Goal: Information Seeking & Learning: Learn about a topic

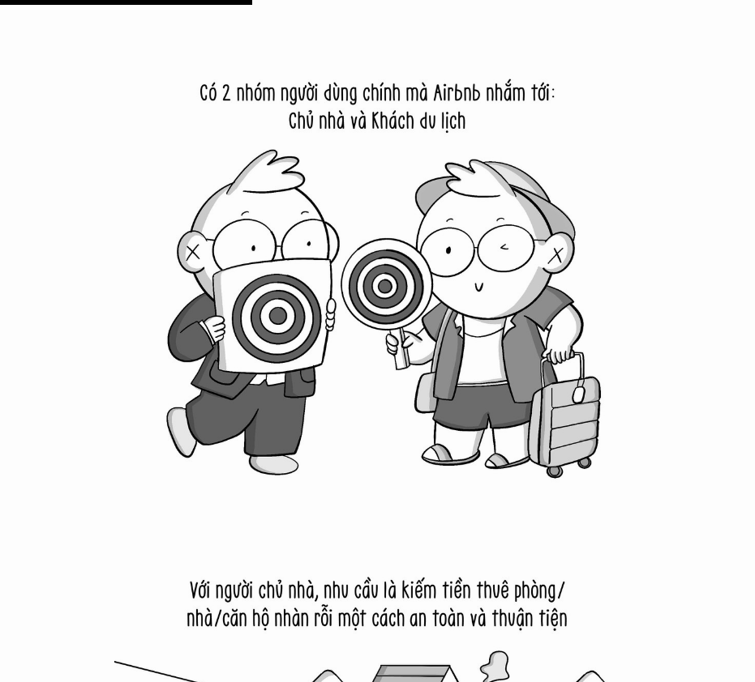
scroll to position [6005, 0]
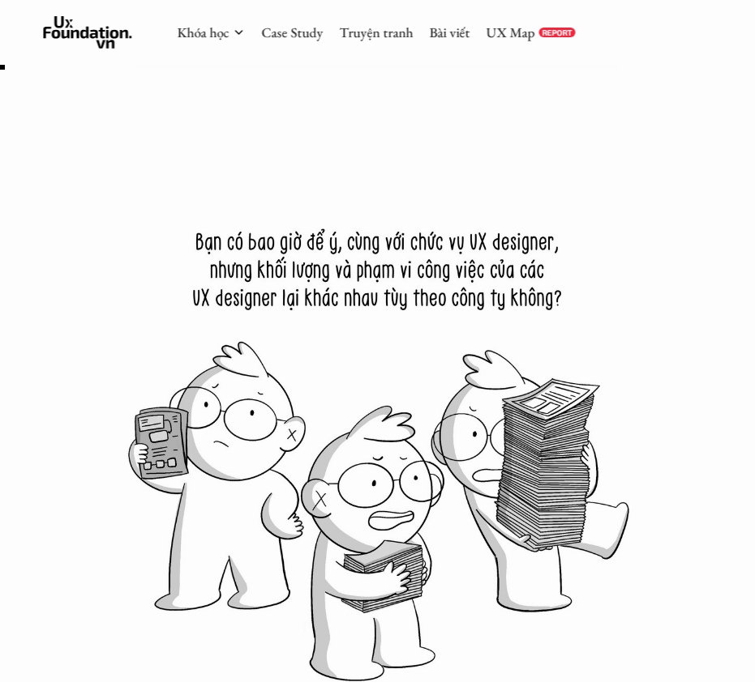
scroll to position [0, 0]
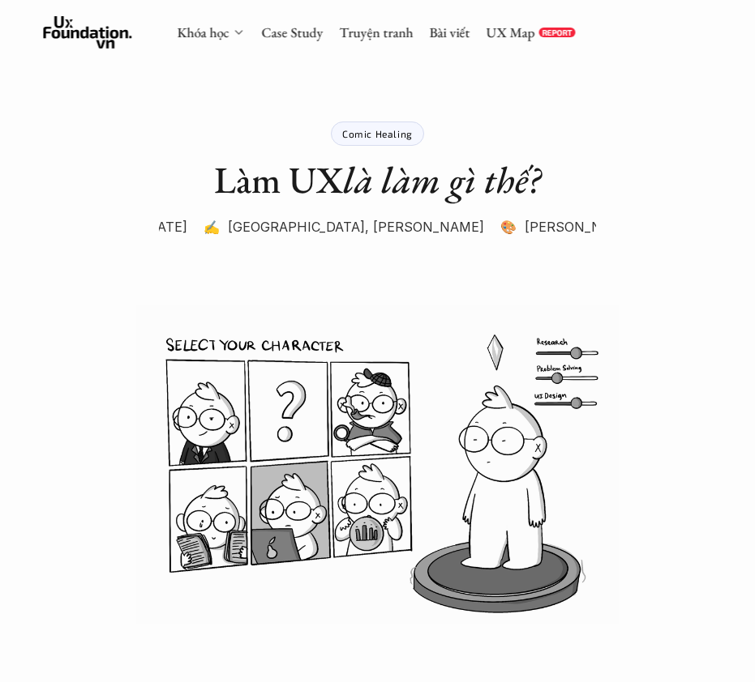
click at [219, 30] on link "Khóa học" at bounding box center [203, 33] width 52 height 18
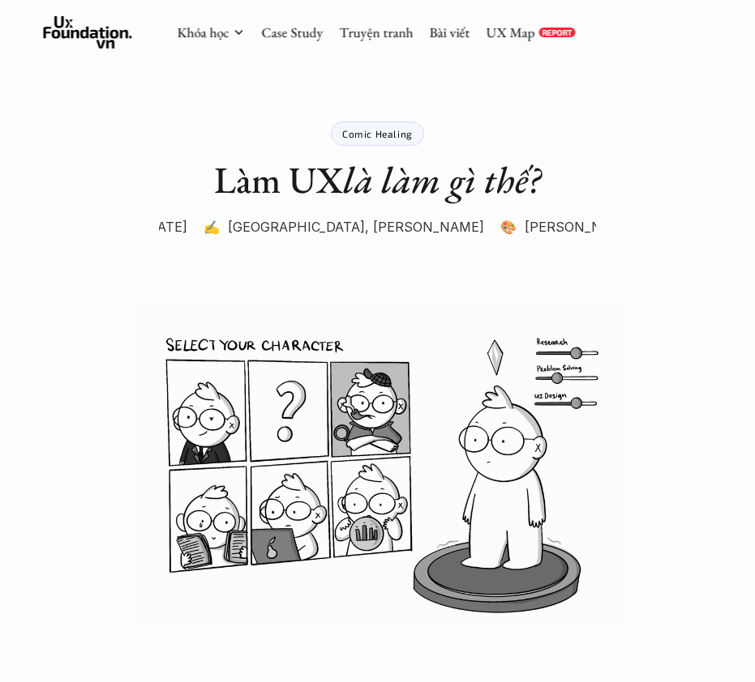
click at [231, 42] on div "Khóa học Case Study Truyện tranh Bài viết UX Map REPORT" at bounding box center [376, 32] width 398 height 32
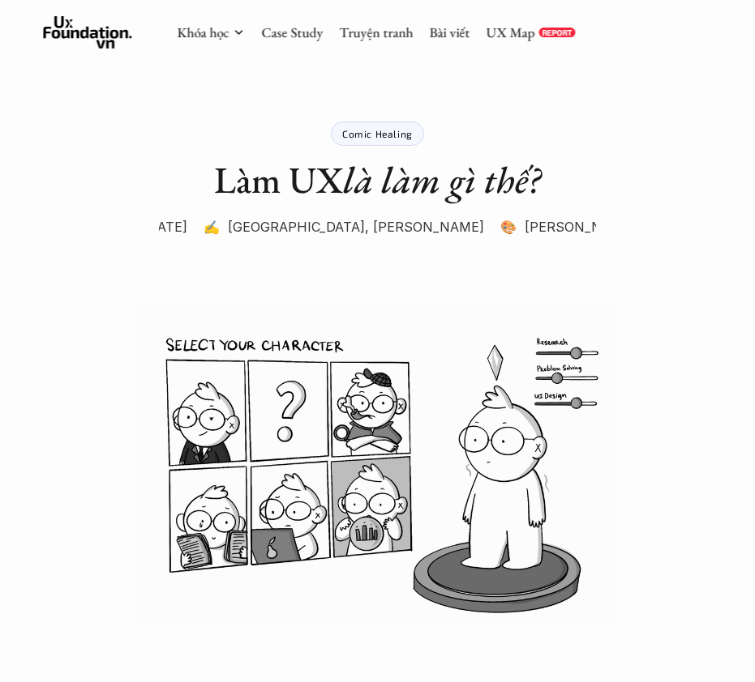
click at [230, 30] on div "Khóa học" at bounding box center [211, 33] width 68 height 18
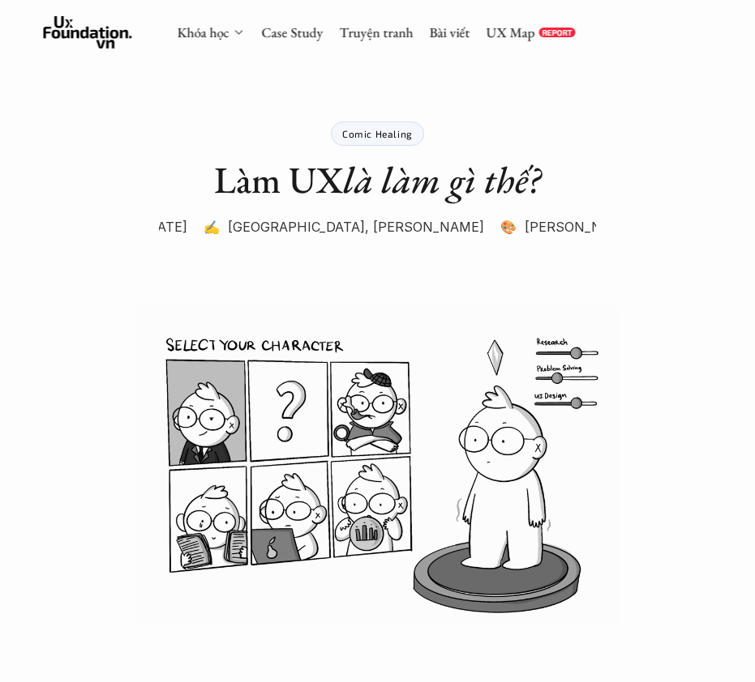
click at [233, 35] on icon at bounding box center [238, 32] width 13 height 13
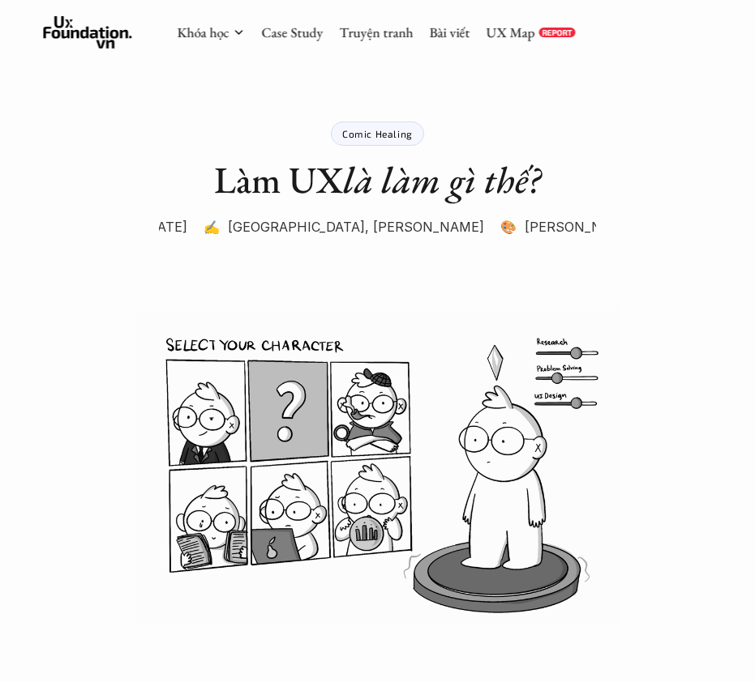
click at [238, 34] on polyline at bounding box center [238, 32] width 6 height 3
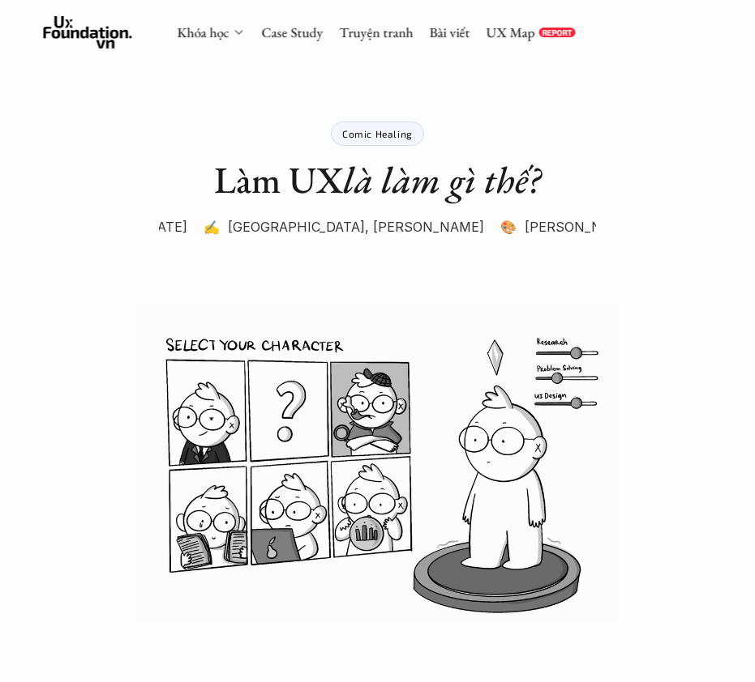
click at [200, 41] on link "Khóa học" at bounding box center [203, 33] width 52 height 18
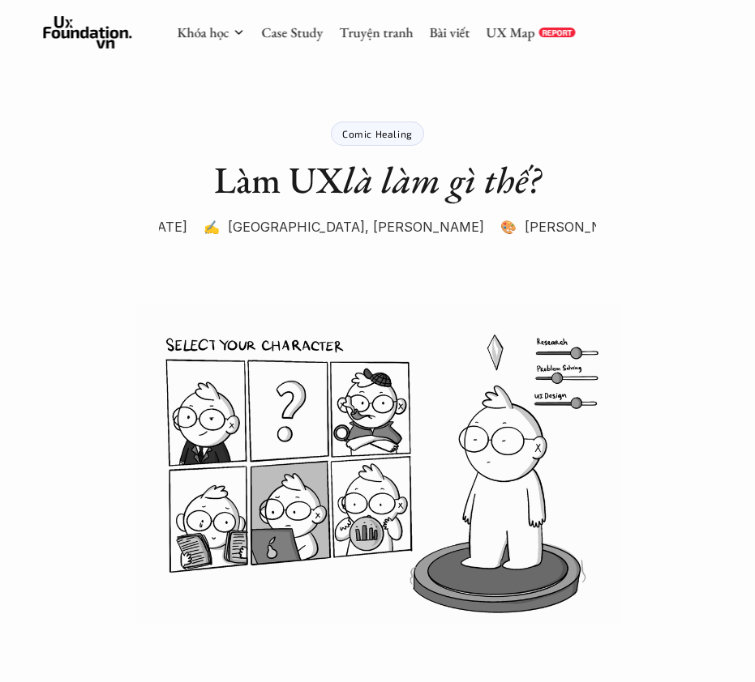
click at [92, 37] on use at bounding box center [87, 32] width 89 height 32
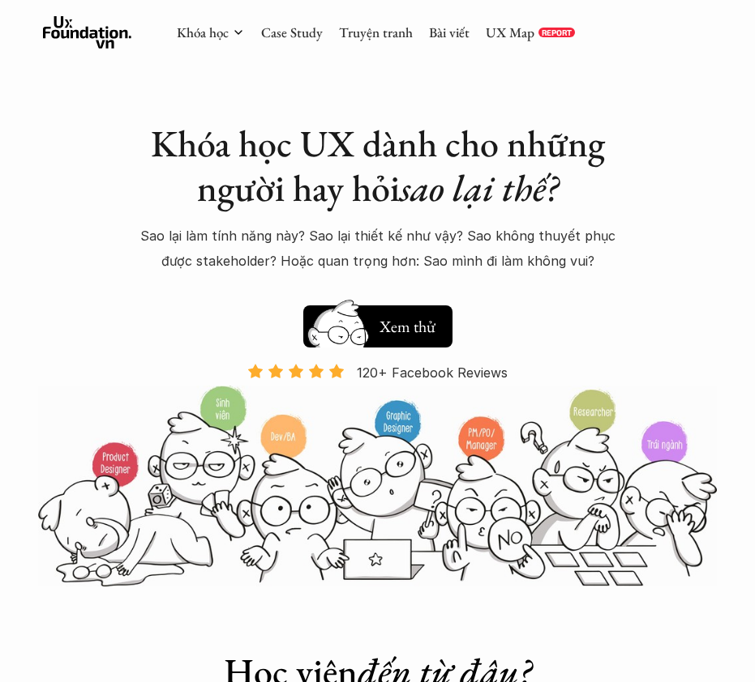
click at [242, 15] on div "Khóa học Case Study Truyện tranh Bài viết UX Map REPORT" at bounding box center [377, 33] width 755 height 66
click at [209, 33] on link "Khóa học" at bounding box center [203, 33] width 52 height 18
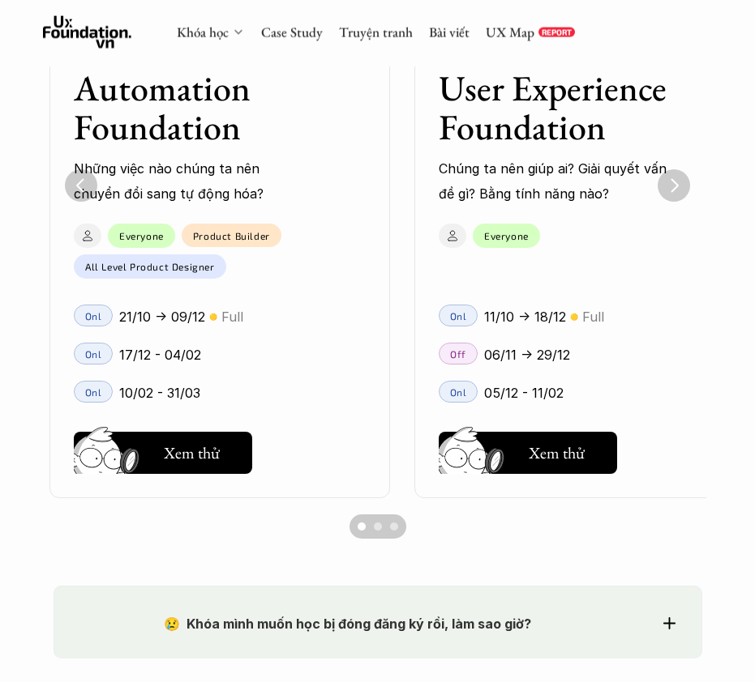
scroll to position [0, 365]
click at [581, 110] on h3 "User Experience Foundation" at bounding box center [563, 108] width 251 height 79
click at [553, 444] on h5 "Xem thử" at bounding box center [556, 453] width 56 height 23
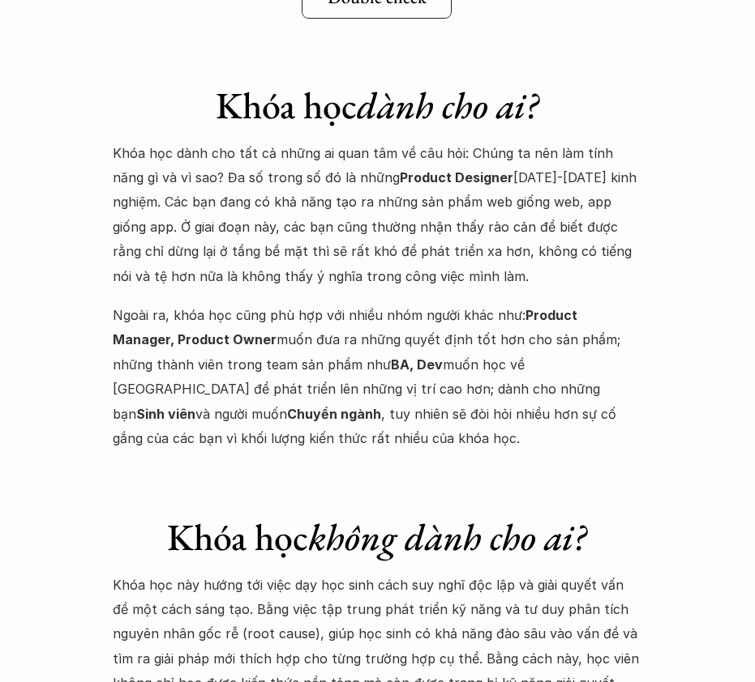
scroll to position [6269, 0]
